Goal: Find specific page/section: Find specific page/section

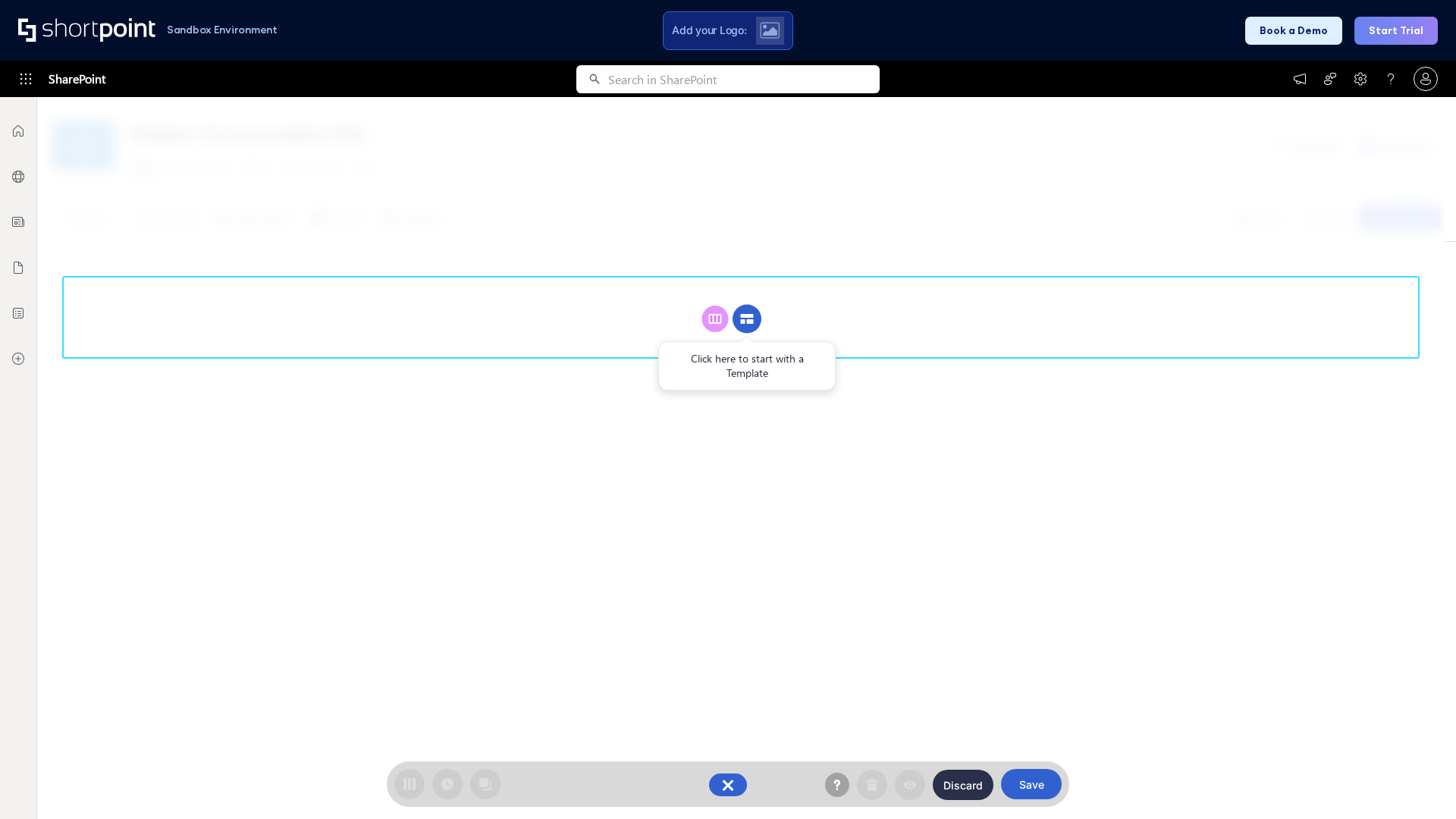
click at [747, 318] on circle at bounding box center [747, 319] width 29 height 29
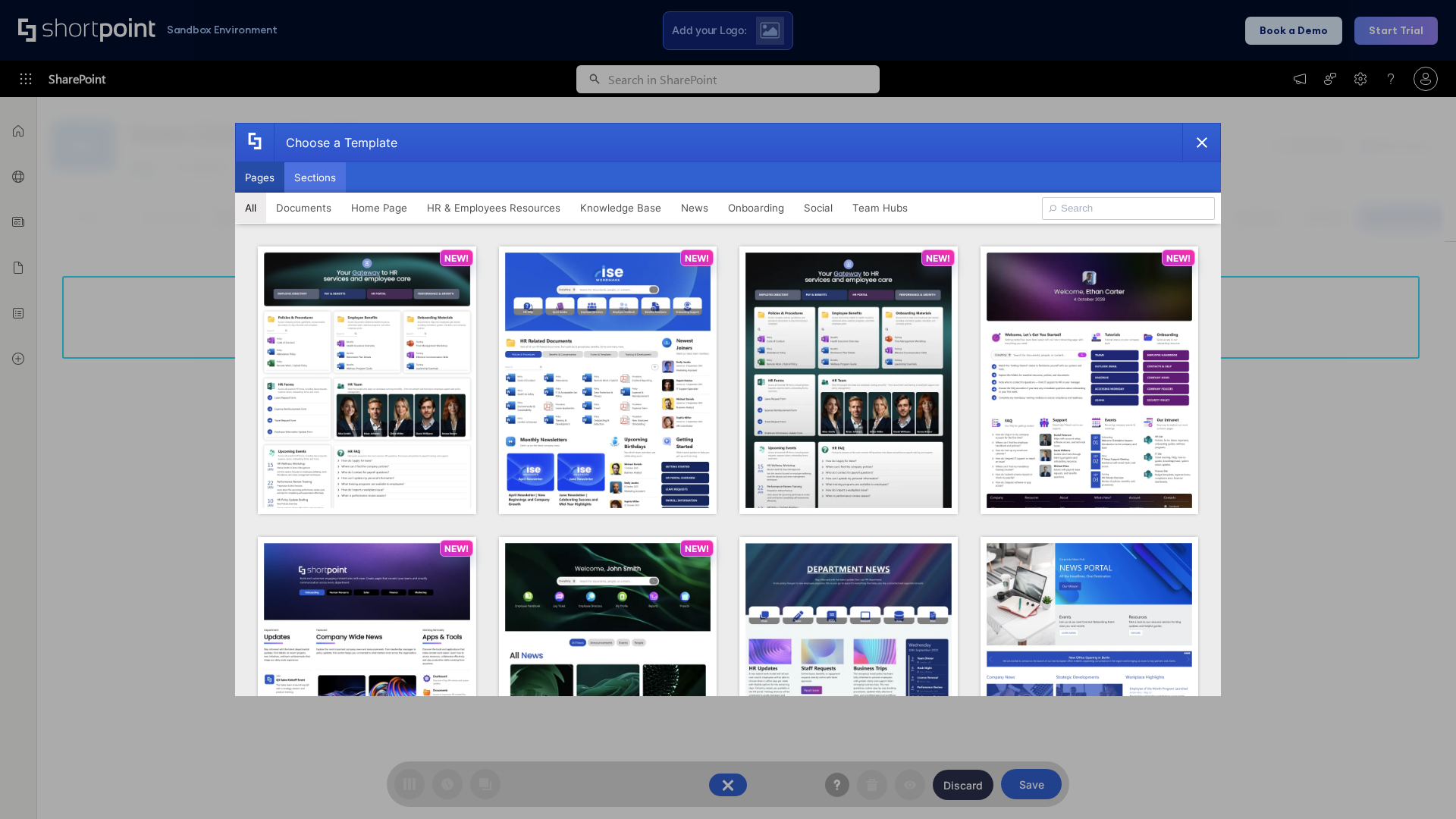
click at [314, 177] on button "Sections" at bounding box center [314, 177] width 61 height 30
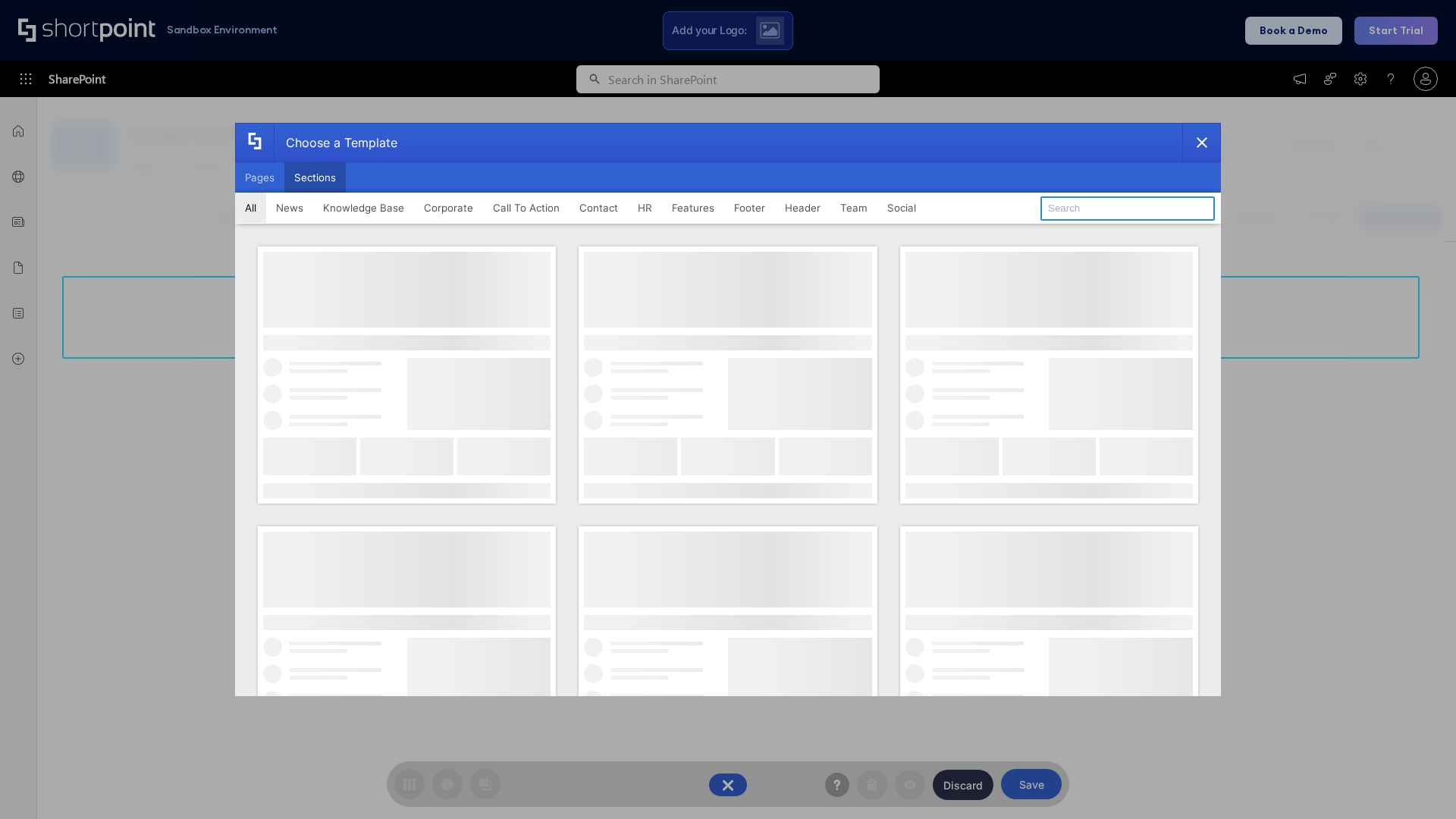
type input "Header 2"
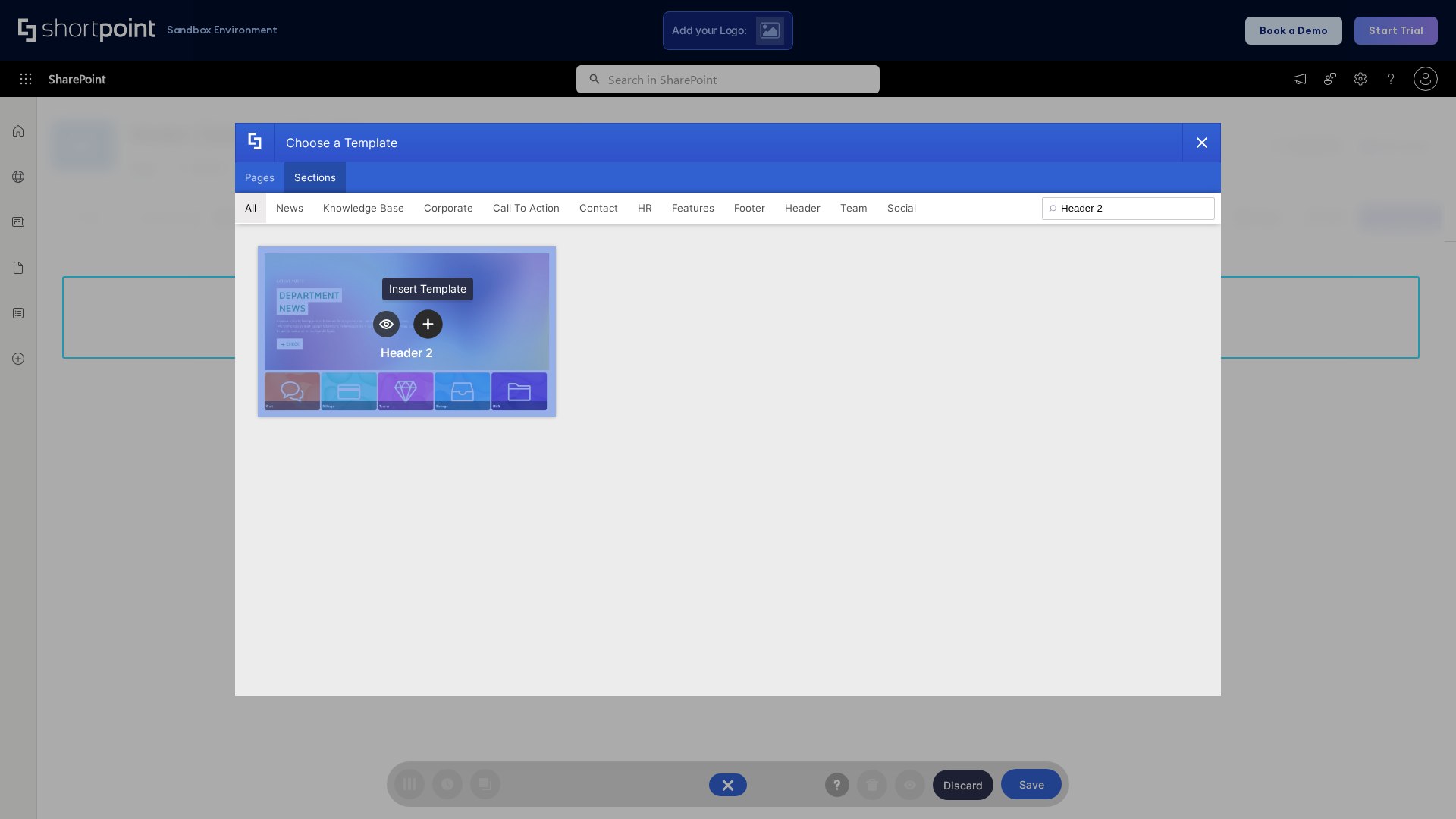
click at [427, 324] on icon "template selector" at bounding box center [427, 323] width 10 height 10
